Goal: Find specific page/section: Find specific page/section

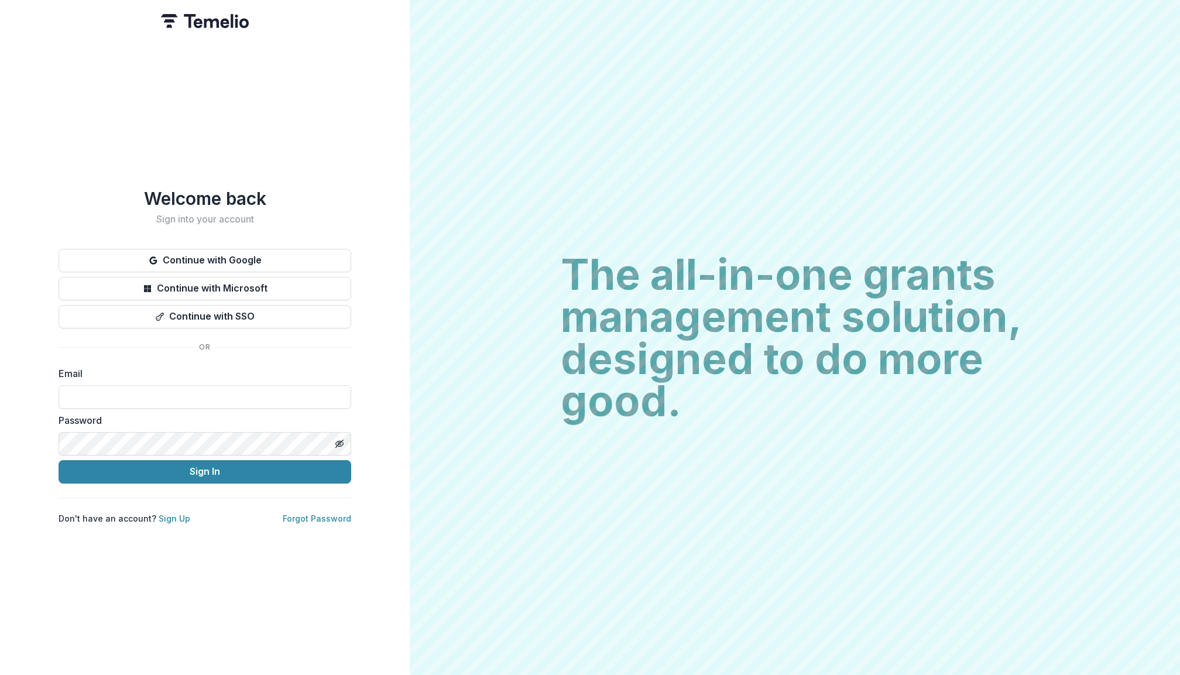
type input "**********"
click at [205, 467] on button "Sign In" at bounding box center [205, 471] width 293 height 23
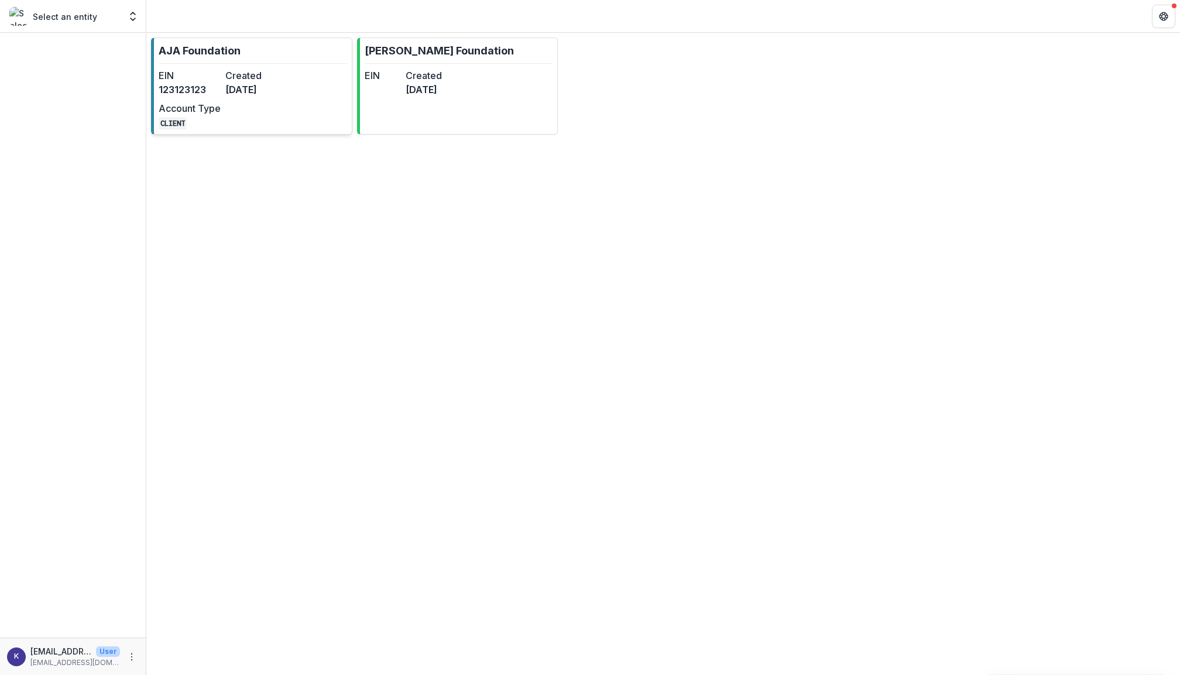
click at [207, 99] on div "EIN [US_EMPLOYER_IDENTIFICATION_NUMBER] Created [DATE] Account Type CLIENT" at bounding box center [223, 99] width 129 height 61
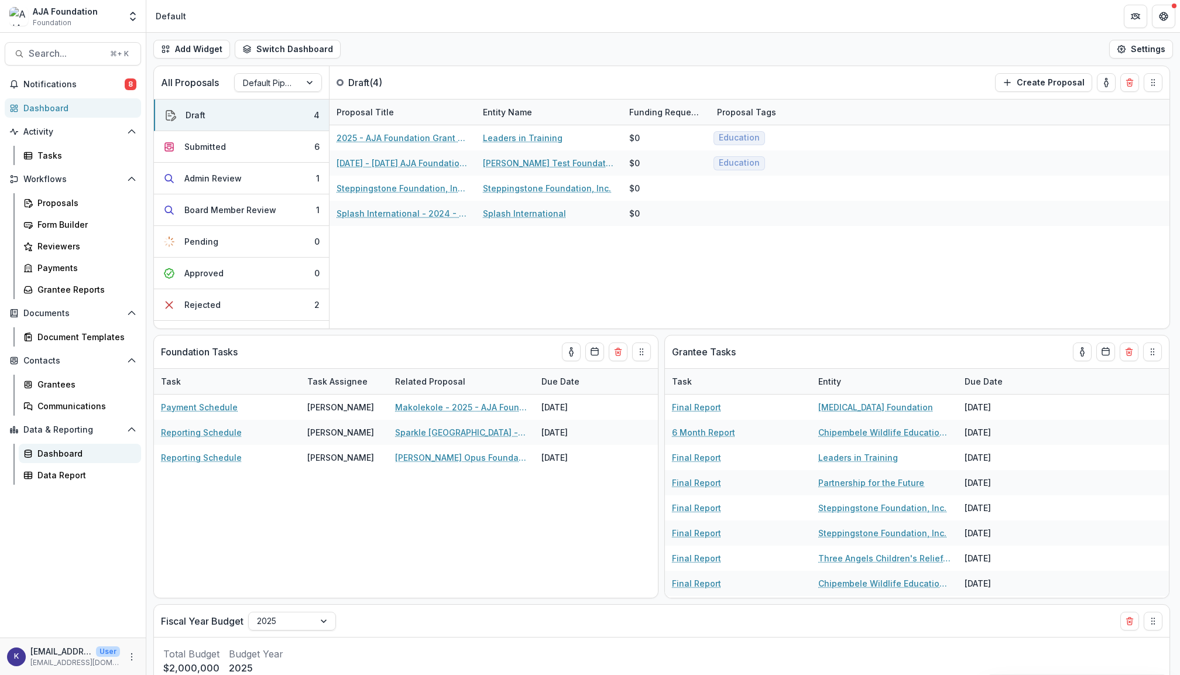
click at [64, 444] on link "Dashboard" at bounding box center [80, 453] width 122 height 19
